Goal: Task Accomplishment & Management: Manage account settings

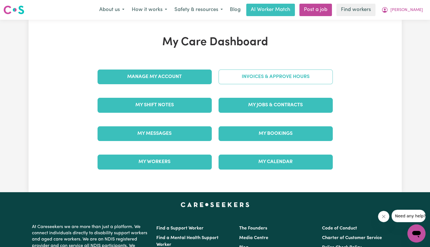
click at [230, 79] on link "Invoices & Approve Hours" at bounding box center [276, 77] width 114 height 15
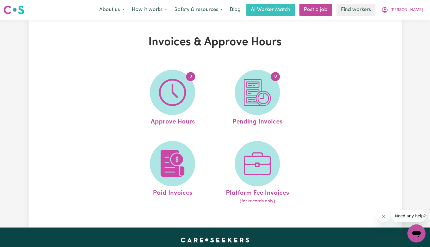
click at [410, 18] on nav "Menu About us How it works Safety & resources Blog AI Worker Match Post a job F…" at bounding box center [215, 10] width 430 height 20
click at [417, 10] on span "[PERSON_NAME]" at bounding box center [407, 10] width 33 height 6
click at [407, 30] on link "Logout" at bounding box center [404, 32] width 45 height 11
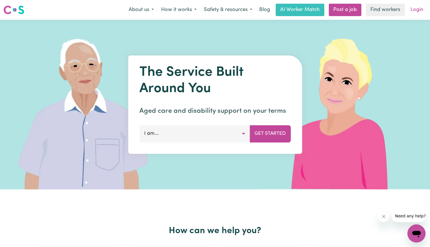
click at [422, 11] on link "Login" at bounding box center [417, 10] width 20 height 12
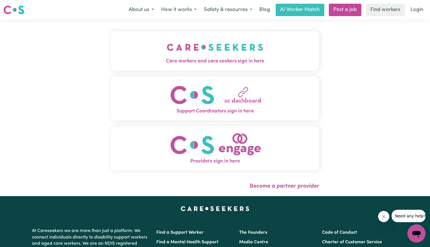
drag, startPoint x: 233, startPoint y: 53, endPoint x: 223, endPoint y: 63, distance: 13.8
click at [233, 53] on img "Care workers and care seekers sign in here" at bounding box center [215, 47] width 96 height 21
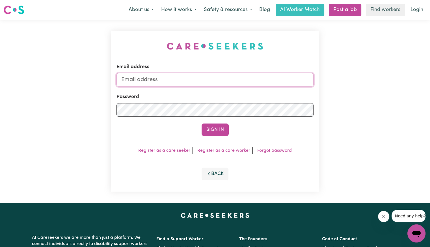
click at [173, 79] on input "Email address" at bounding box center [215, 80] width 197 height 14
drag, startPoint x: 153, startPoint y: 81, endPoint x: 338, endPoint y: 80, distance: 184.8
click at [338, 80] on div "Email address [EMAIL_ADDRESS][DOMAIN_NAME] Password Sign In Register as a care …" at bounding box center [215, 111] width 430 height 183
paste input "[EMAIL_ADDRESS][DOMAIN_NAME]"
type input "superuser~[EMAIL_ADDRESS][DOMAIN_NAME]"
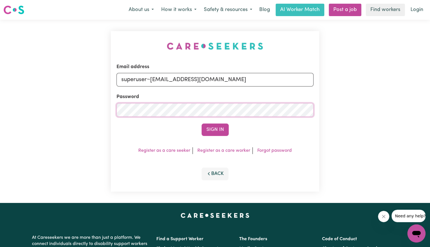
click at [202, 124] on button "Sign In" at bounding box center [215, 130] width 27 height 12
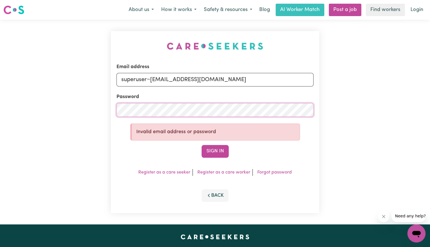
click at [202, 145] on button "Sign In" at bounding box center [215, 151] width 27 height 12
